Goal: Navigation & Orientation: Find specific page/section

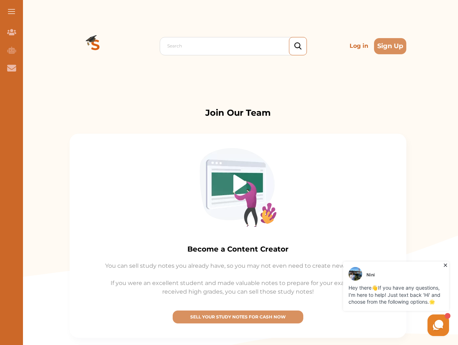
click at [229, 172] on img at bounding box center [238, 187] width 77 height 79
click at [11, 11] on span at bounding box center [11, 11] width 7 height 1
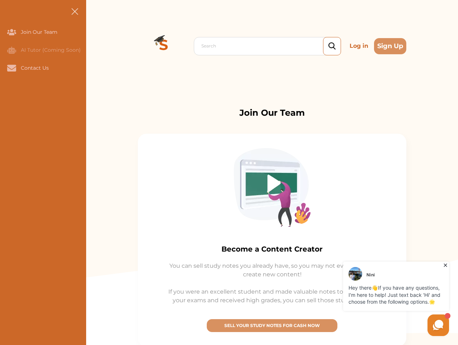
click at [11, 32] on icon "Join Our Team" at bounding box center [11, 32] width 9 height 6
click at [11, 50] on icon "AI Tutor (Coming Soon)" at bounding box center [11, 49] width 9 height 7
click at [11, 68] on icon "Contact Us" at bounding box center [11, 68] width 9 height 6
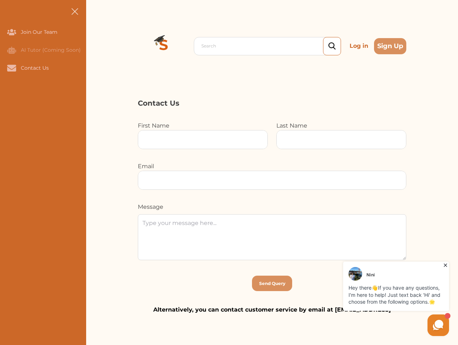
click at [95, 46] on div "Search Log in Sign Up Search Log in Sign Up" at bounding box center [272, 46] width 372 height 92
click at [359, 46] on p "Log in" at bounding box center [359, 46] width 24 height 14
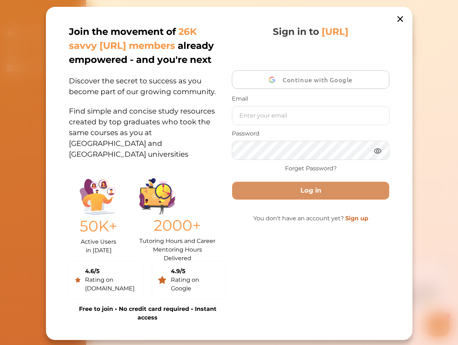
click at [238, 317] on div "Sign in to [URL] Continue with Google Email Password Forget Password? Log in Yo…" at bounding box center [310, 173] width 157 height 297
